Goal: Information Seeking & Learning: Find specific fact

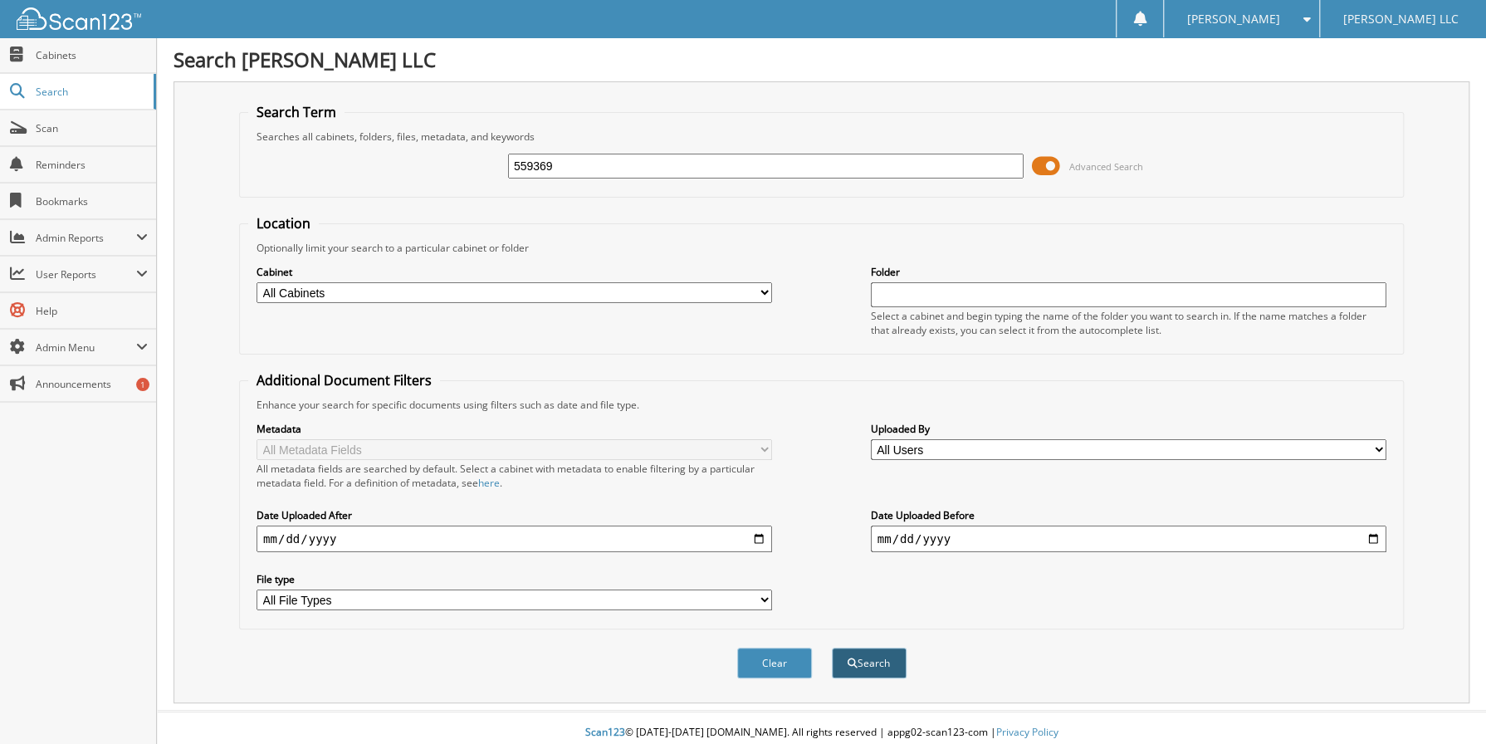
type input "559369"
click at [854, 658] on span "submit" at bounding box center [852, 663] width 10 height 10
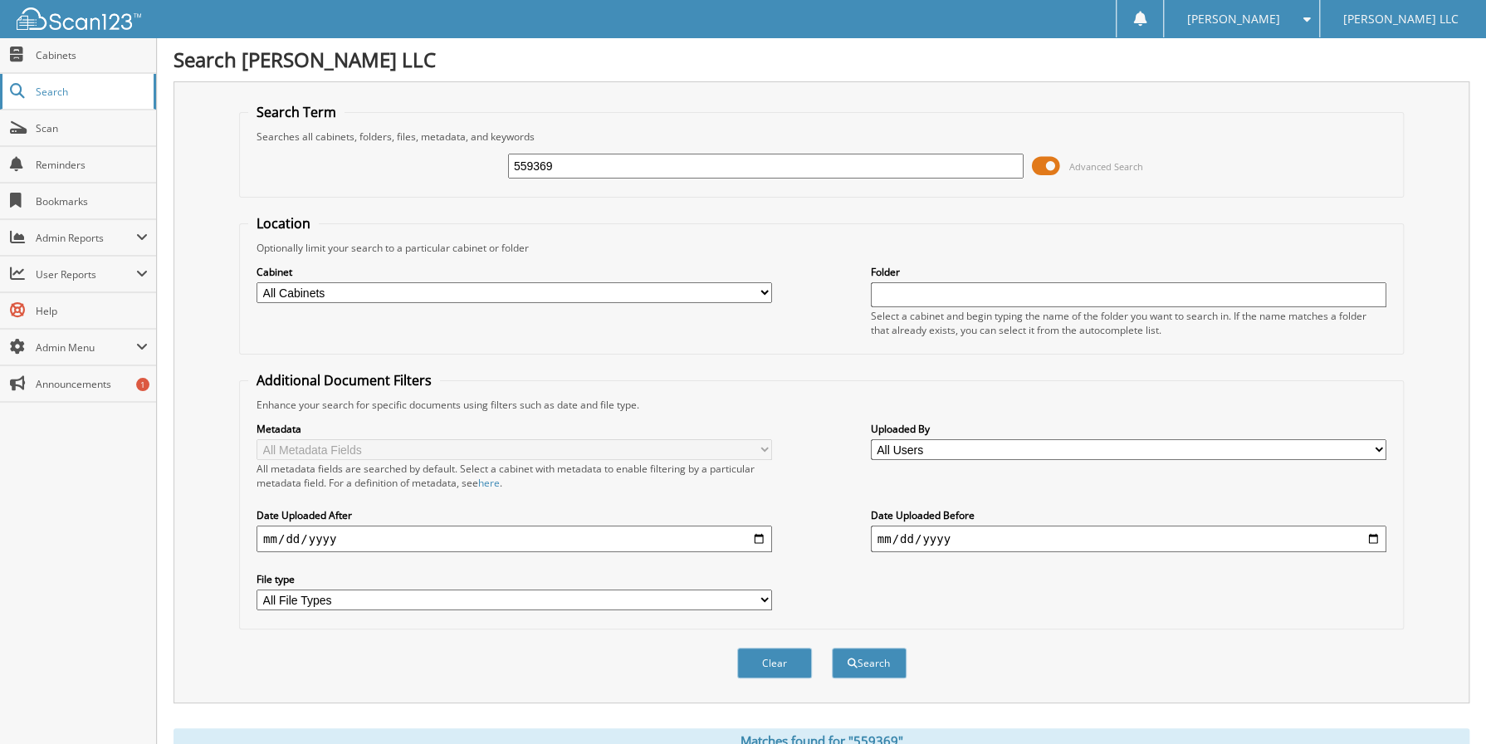
click at [64, 93] on span "Search" at bounding box center [91, 92] width 110 height 14
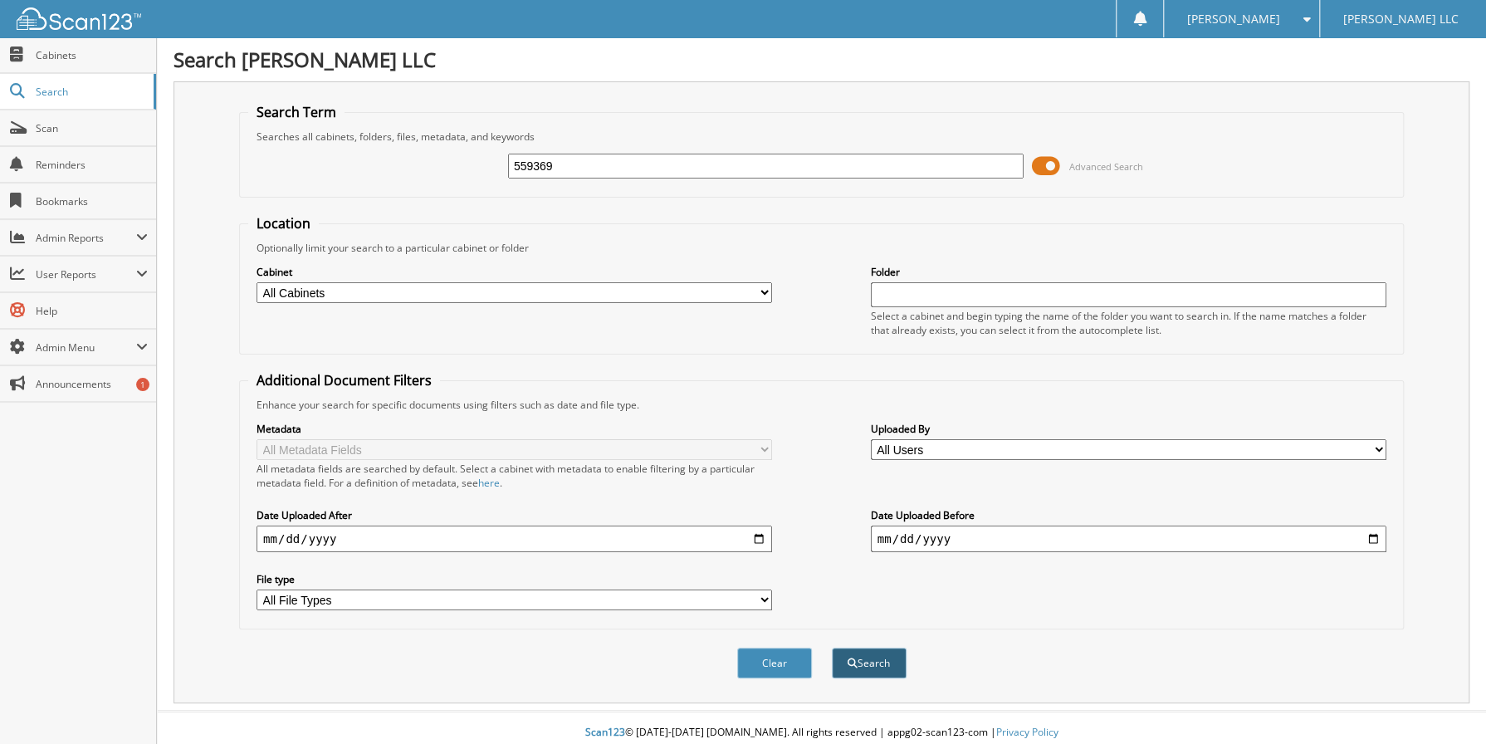
type input "559369"
click at [864, 661] on button "Search" at bounding box center [869, 662] width 75 height 31
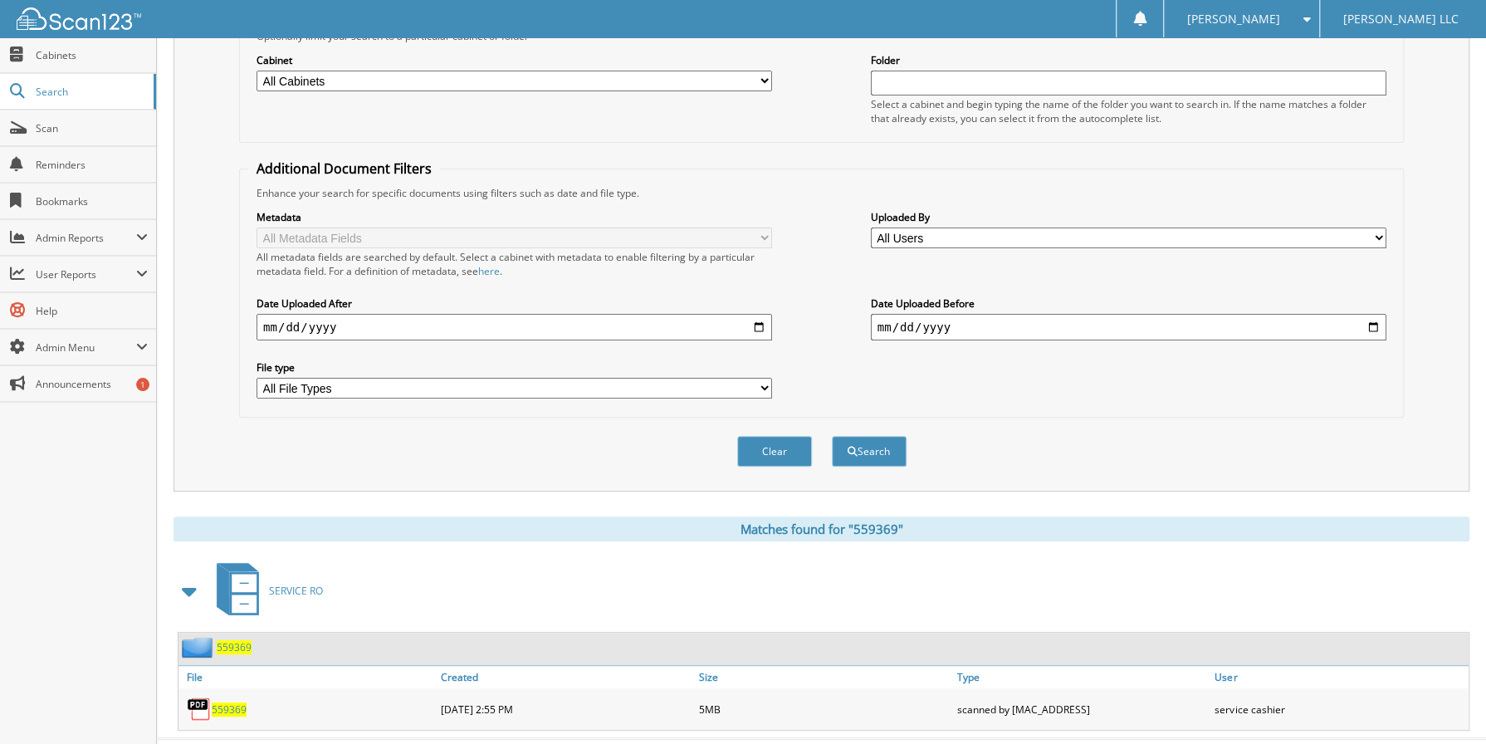
scroll to position [242, 0]
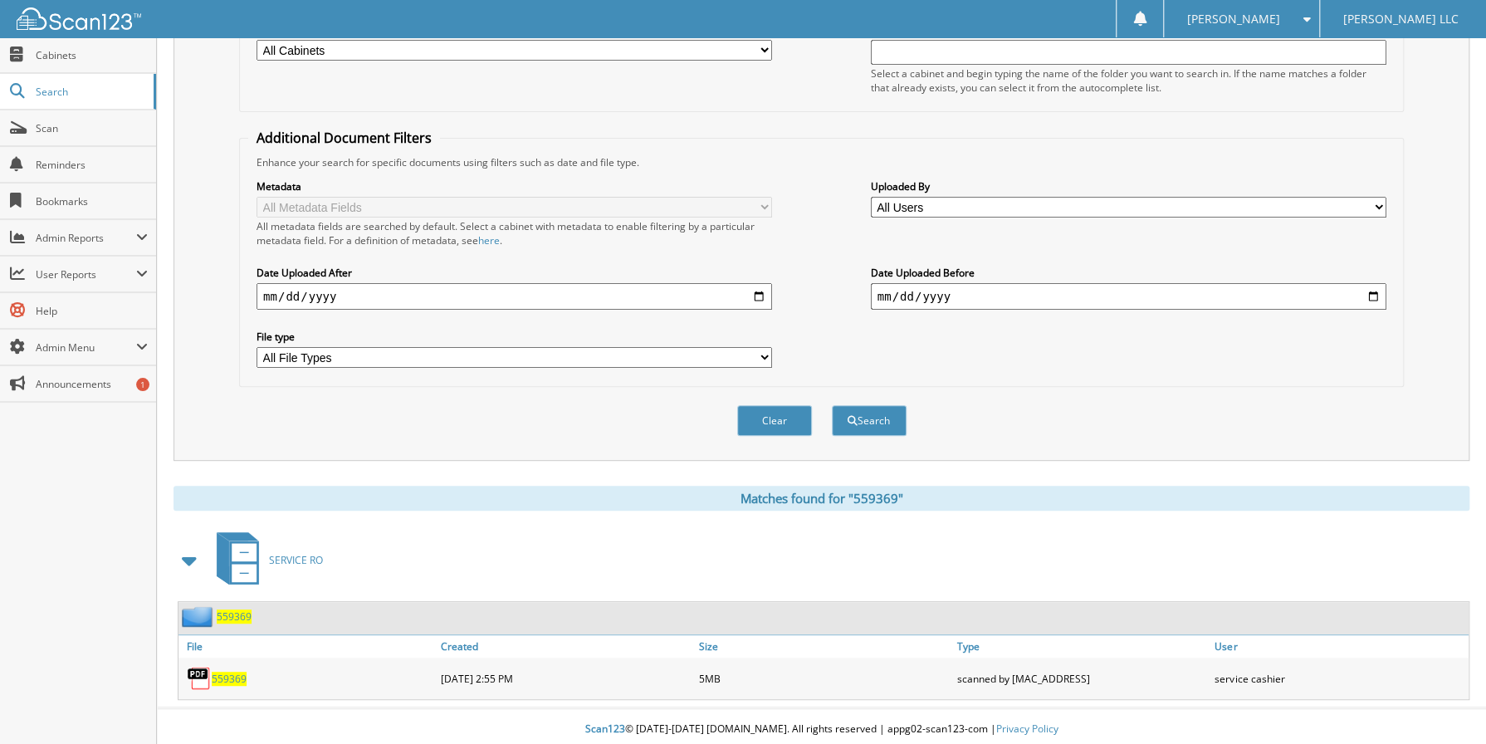
click at [232, 671] on span "559369" at bounding box center [229, 678] width 35 height 14
